Goal: Task Accomplishment & Management: Manage account settings

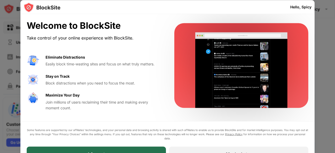
click at [112, 151] on div "I Accept" at bounding box center [96, 154] width 139 height 15
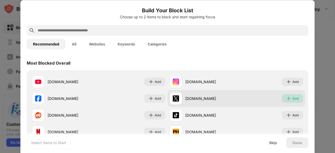
click at [292, 97] on div "Add" at bounding box center [295, 98] width 7 height 5
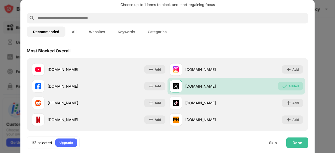
scroll to position [8, 0]
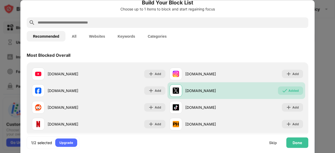
click at [122, 20] on input "text" at bounding box center [171, 22] width 269 height 6
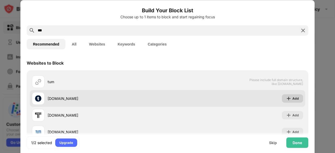
type input "***"
click at [288, 96] on div "Add" at bounding box center [292, 98] width 21 height 8
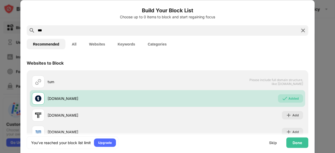
click at [302, 32] on img at bounding box center [303, 30] width 6 height 6
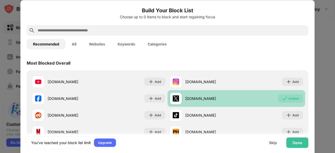
click at [292, 100] on div "Added" at bounding box center [294, 98] width 10 height 5
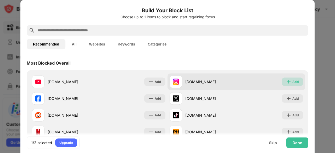
click at [294, 84] on div "Add" at bounding box center [295, 81] width 7 height 5
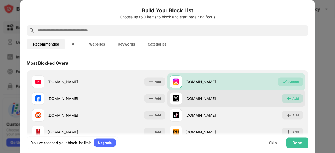
click at [286, 100] on img at bounding box center [288, 98] width 5 height 5
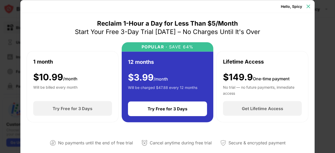
click at [307, 8] on img at bounding box center [308, 6] width 5 height 5
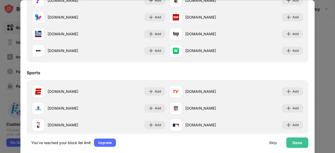
scroll to position [378, 0]
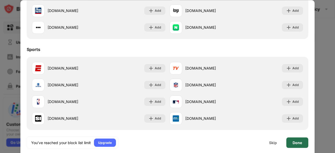
click at [299, 142] on div "Done" at bounding box center [297, 143] width 9 height 4
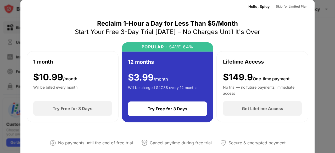
scroll to position [16, 0]
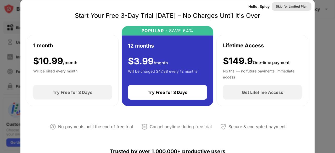
click at [304, 9] on div "Skip for Limited Plan" at bounding box center [292, 6] width 40 height 8
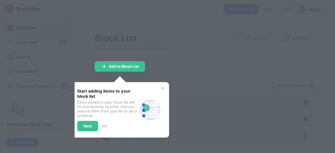
scroll to position [0, 0]
click at [190, 76] on div at bounding box center [167, 76] width 335 height 153
click at [164, 88] on img at bounding box center [163, 88] width 4 height 4
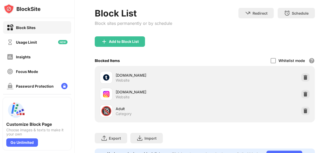
scroll to position [25, 0]
click at [303, 111] on img at bounding box center [305, 110] width 5 height 5
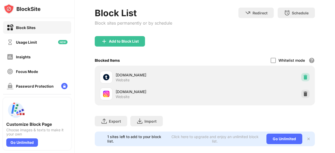
click at [301, 79] on div at bounding box center [305, 77] width 8 height 8
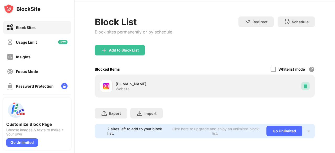
click at [303, 84] on img at bounding box center [305, 86] width 5 height 5
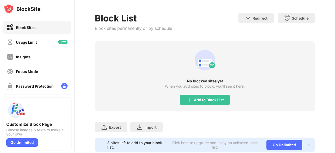
scroll to position [25, 0]
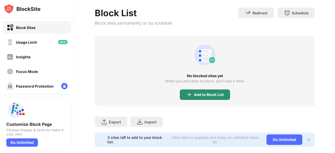
click at [193, 97] on div "Add to Block List" at bounding box center [205, 95] width 50 height 10
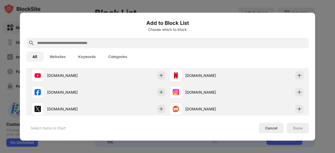
scroll to position [96, 0]
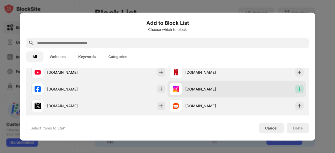
click at [297, 90] on img at bounding box center [299, 88] width 5 height 5
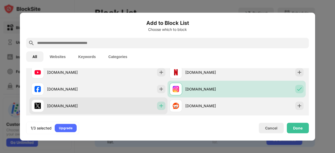
click at [161, 106] on img at bounding box center [161, 105] width 5 height 5
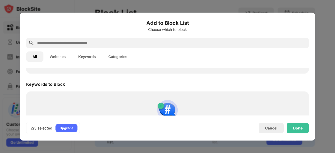
scroll to position [289, 0]
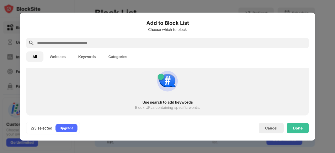
click at [130, 40] on input "text" at bounding box center [172, 43] width 270 height 6
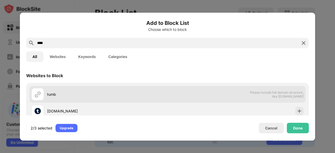
scroll to position [17, 0]
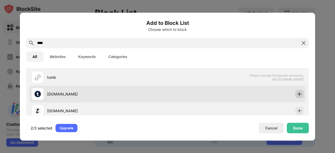
type input "****"
click at [297, 95] on img at bounding box center [299, 93] width 5 height 5
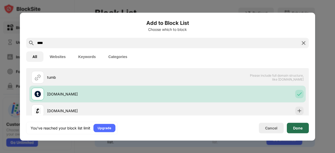
click at [303, 129] on div "Done" at bounding box center [298, 128] width 22 height 10
